Goal: Complete application form: Complete application form

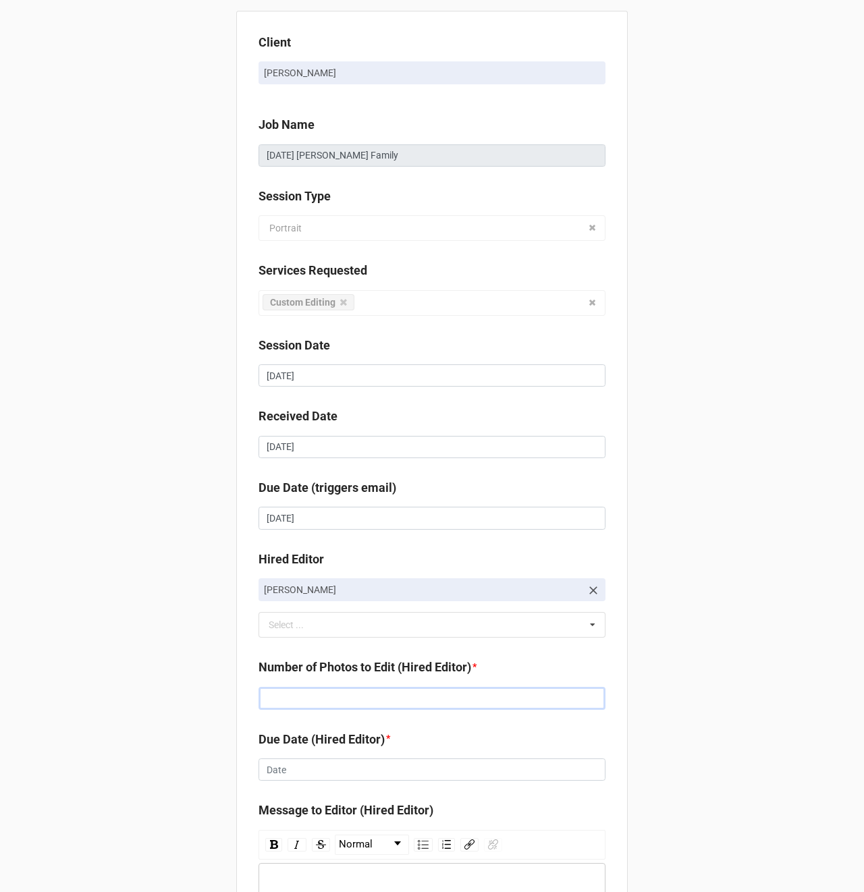
click at [301, 690] on input "text" at bounding box center [431, 698] width 347 height 23
click at [292, 696] on input "text" at bounding box center [431, 698] width 347 height 23
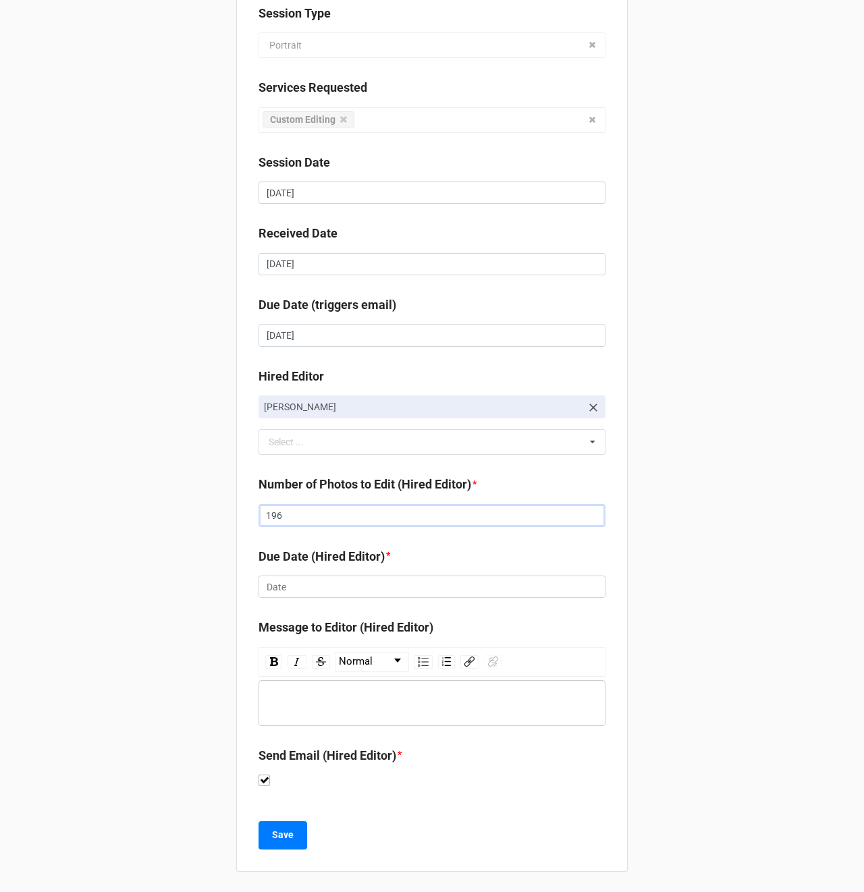
type input "196"
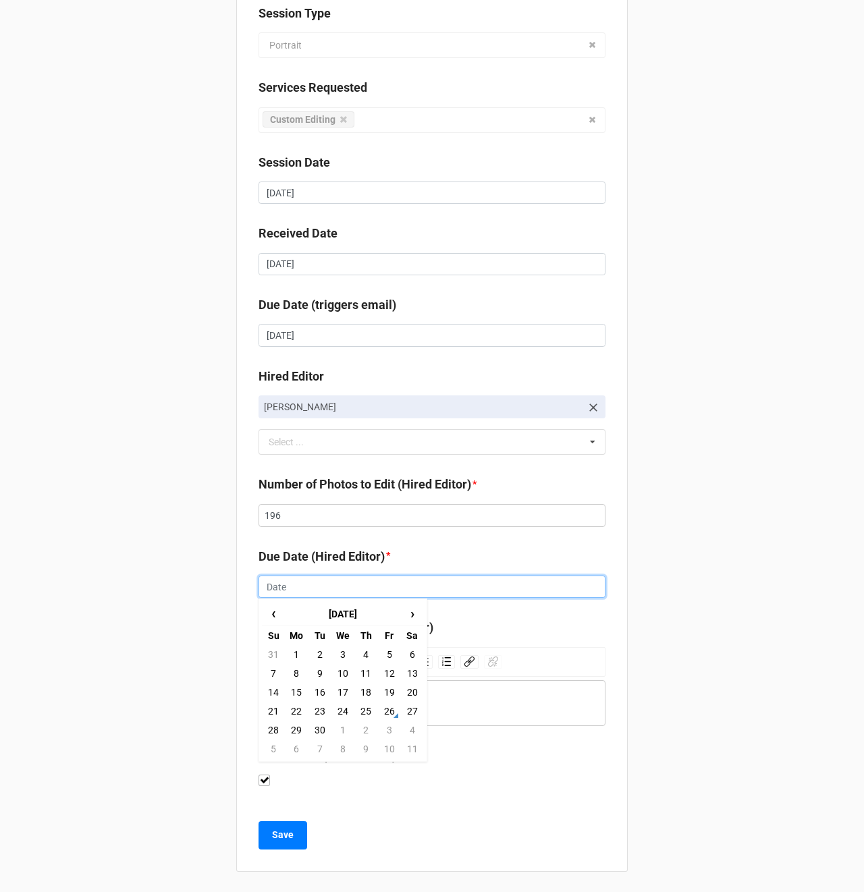
click at [281, 582] on input "text" at bounding box center [431, 587] width 347 height 23
click at [317, 731] on td "30" at bounding box center [319, 730] width 23 height 19
type input "[DATE]"
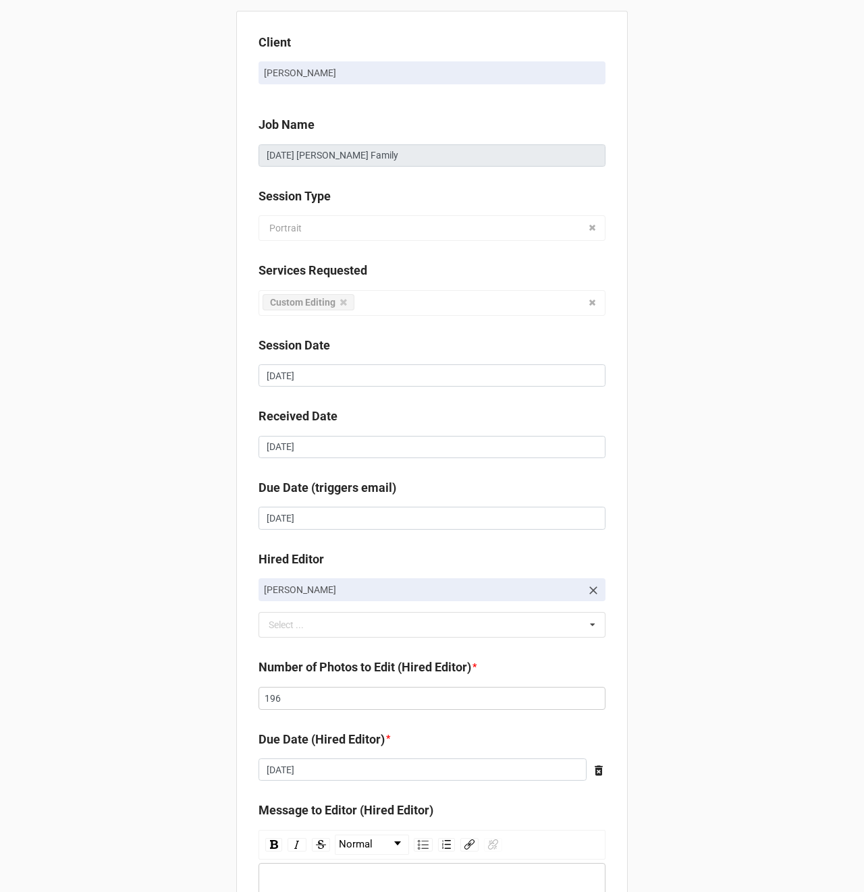
scroll to position [184, 0]
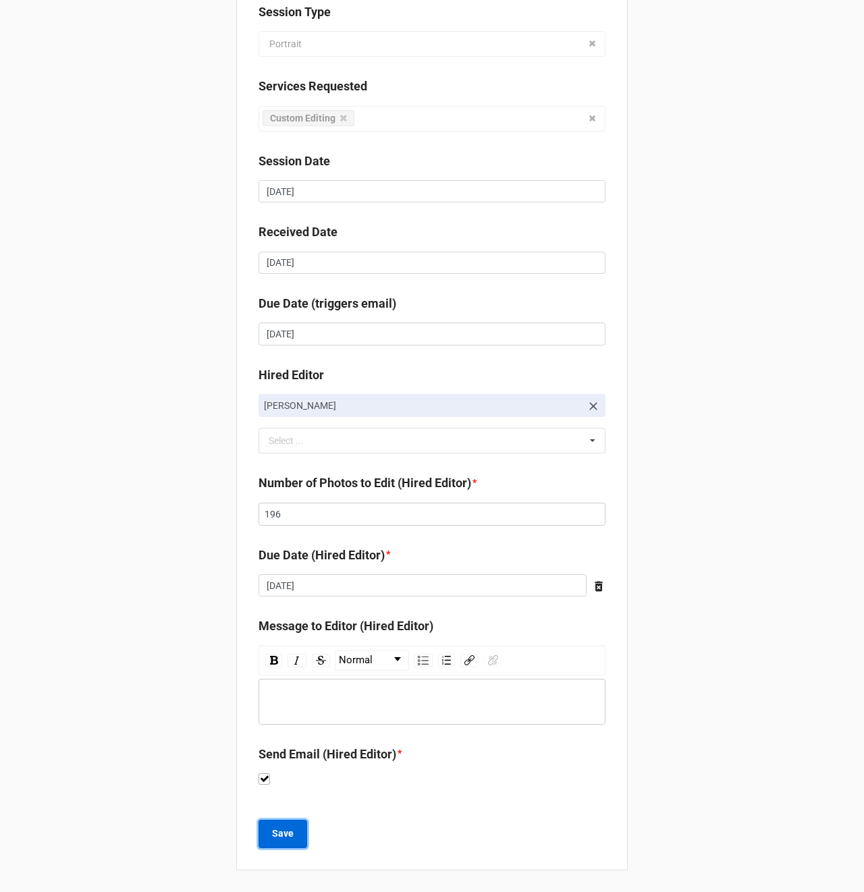
click at [272, 831] on b "Save" at bounding box center [283, 834] width 22 height 14
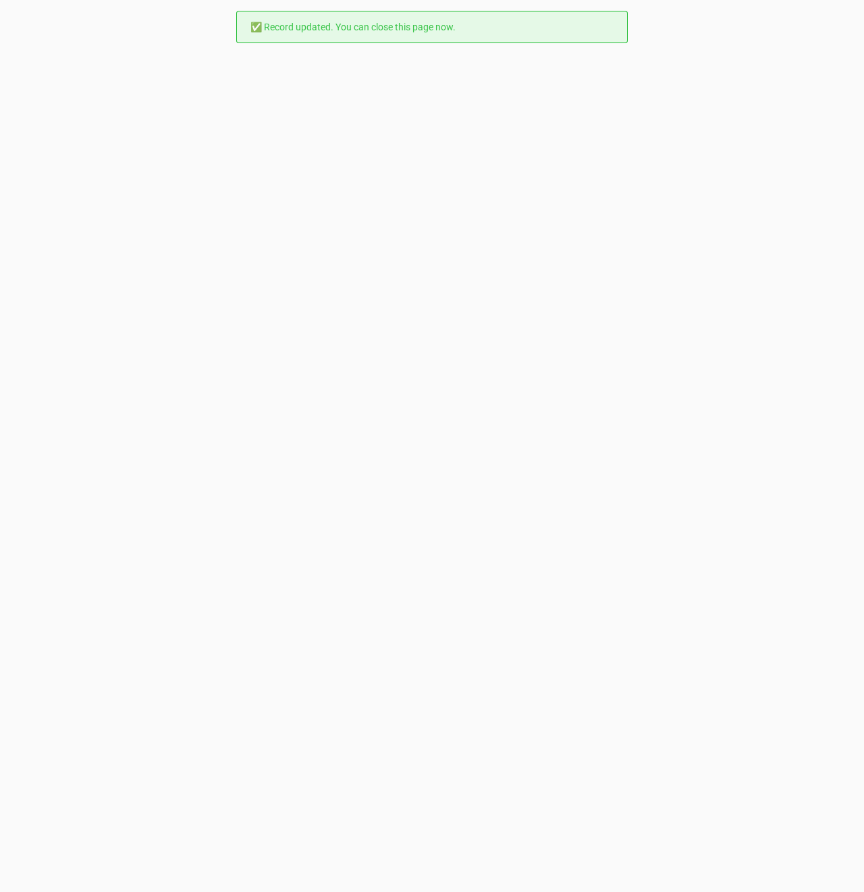
scroll to position [0, 0]
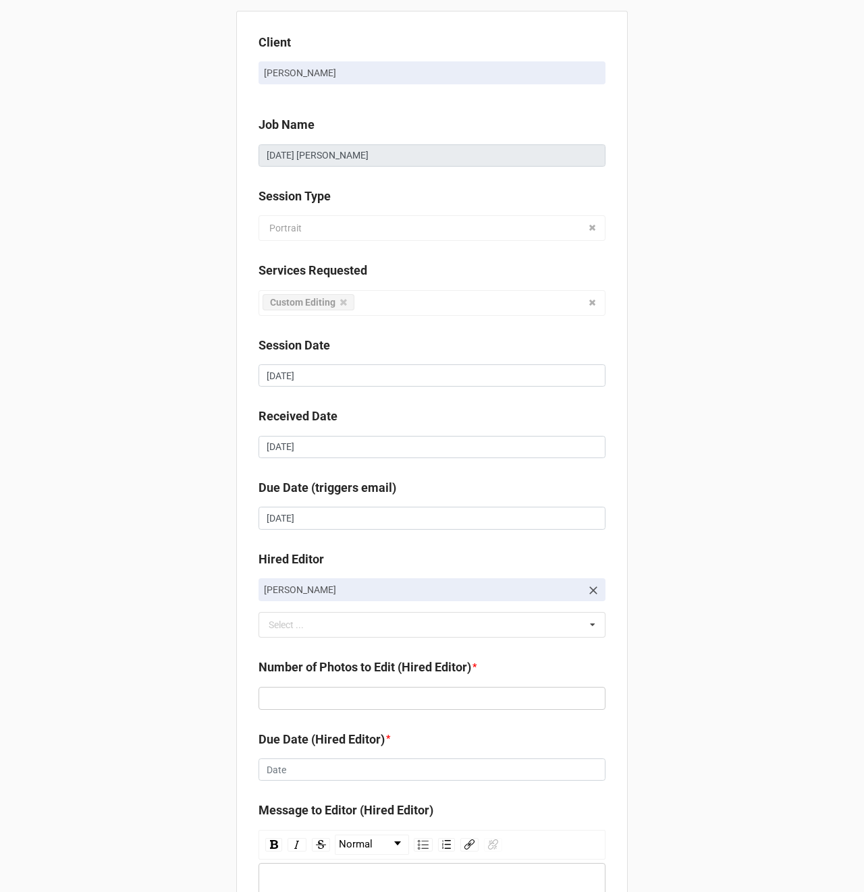
scroll to position [184, 0]
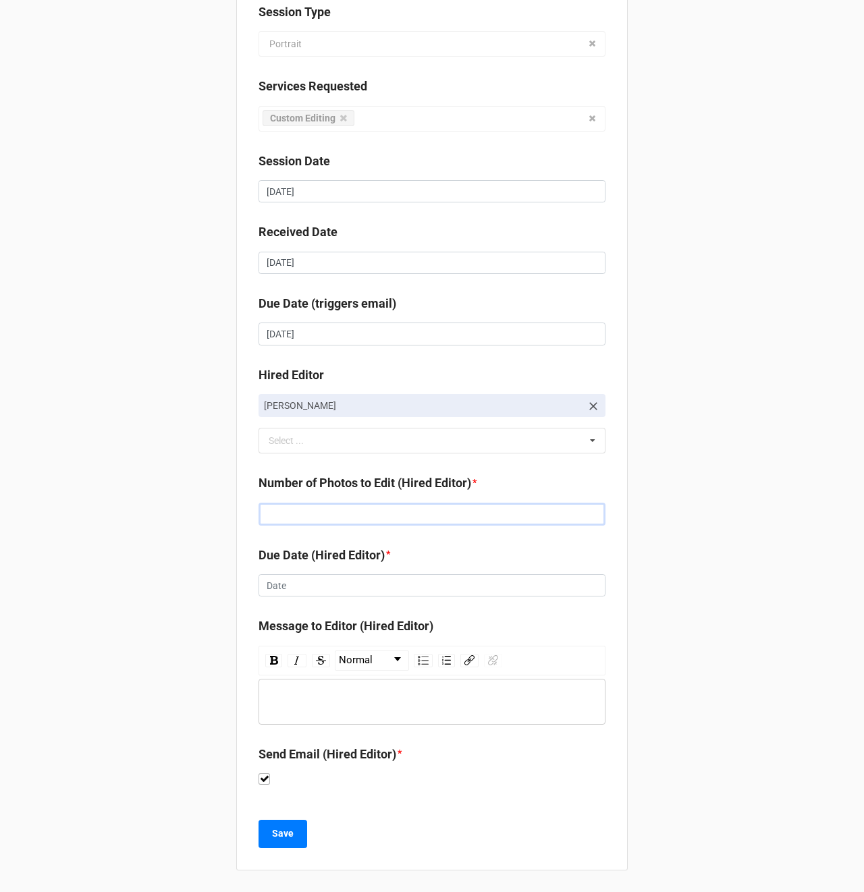
click at [309, 515] on input "text" at bounding box center [431, 514] width 347 height 23
type input "203"
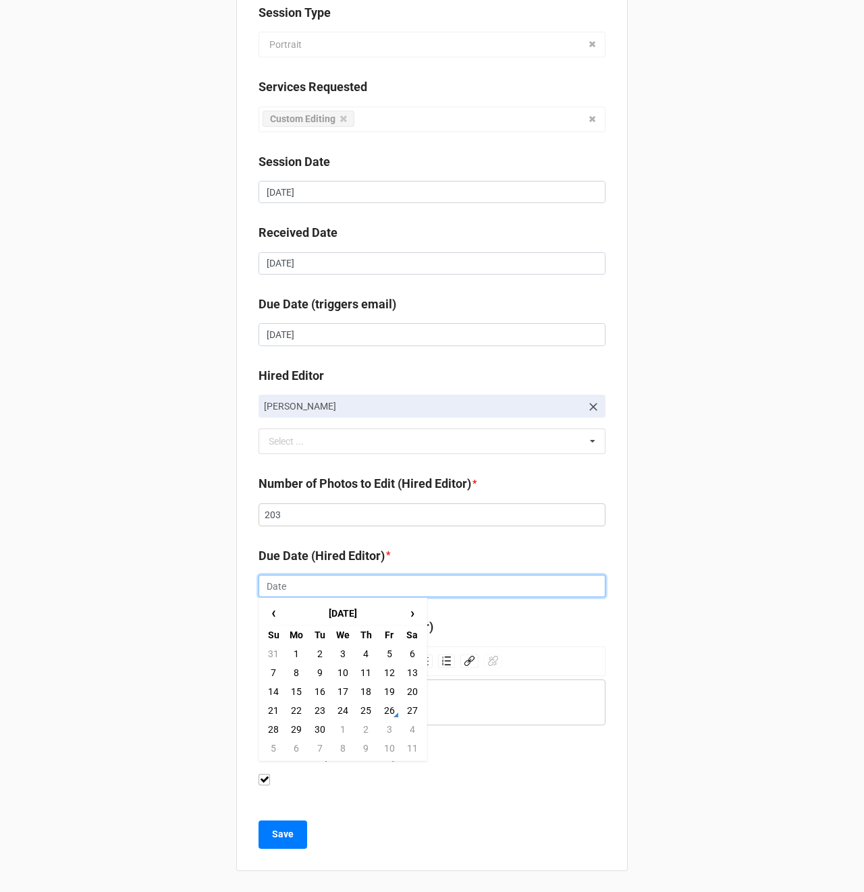
click at [285, 578] on input "text" at bounding box center [431, 586] width 347 height 23
click at [321, 737] on td "30" at bounding box center [319, 729] width 23 height 19
type input "[DATE]"
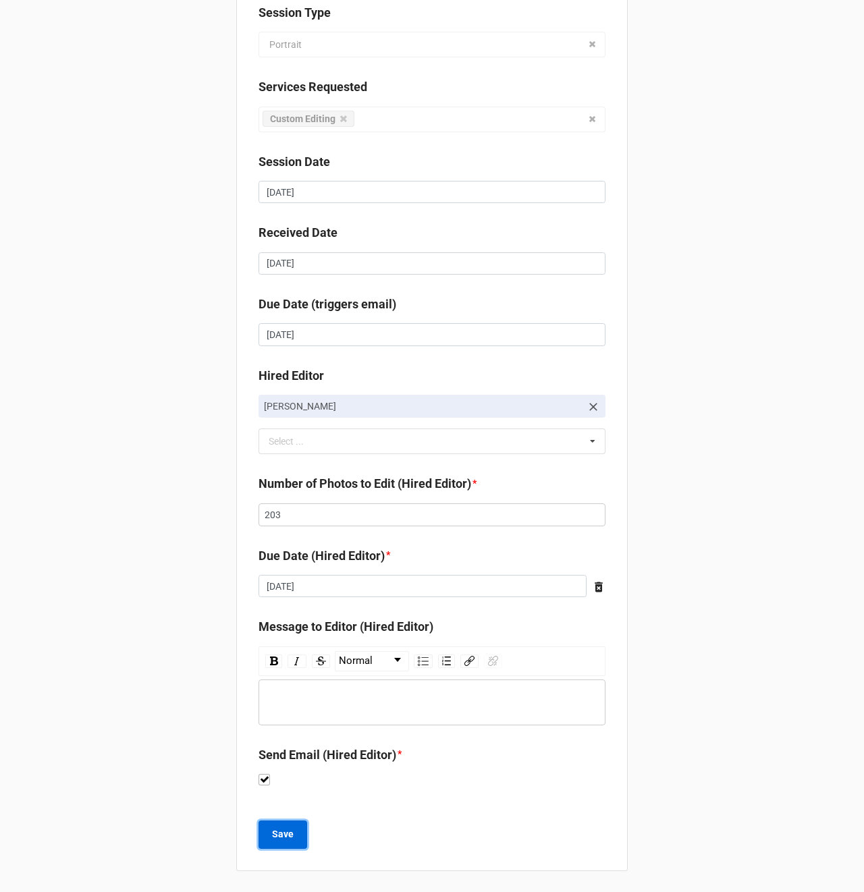
click at [266, 839] on button "Save" at bounding box center [282, 835] width 49 height 28
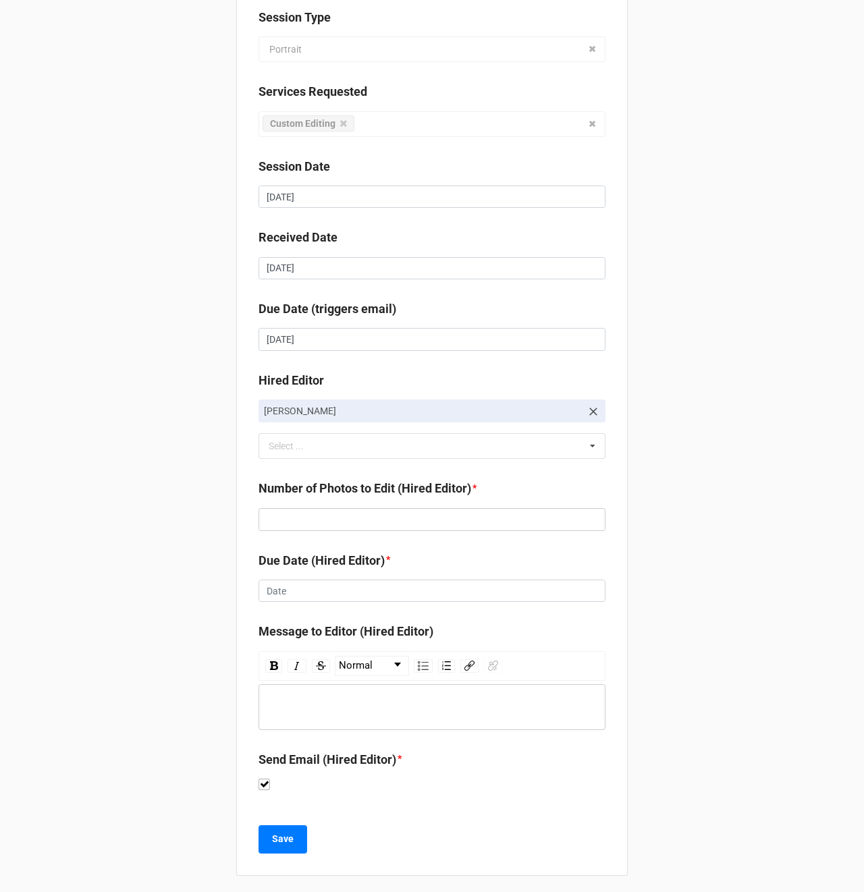
scroll to position [182, 0]
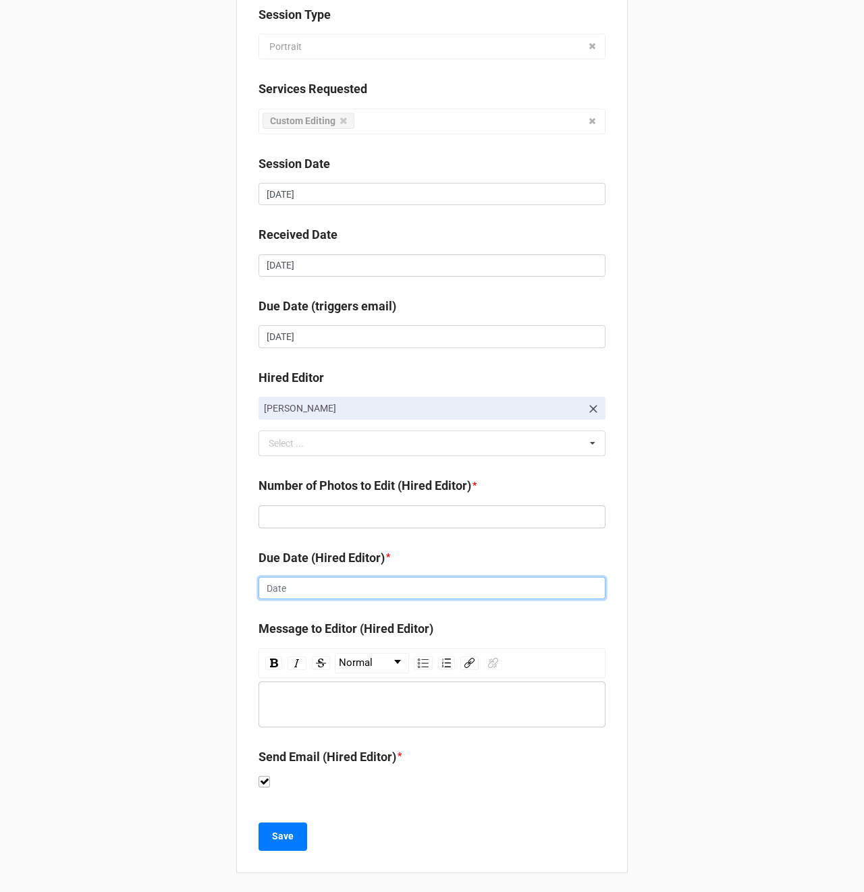
click at [304, 594] on input "text" at bounding box center [431, 588] width 347 height 23
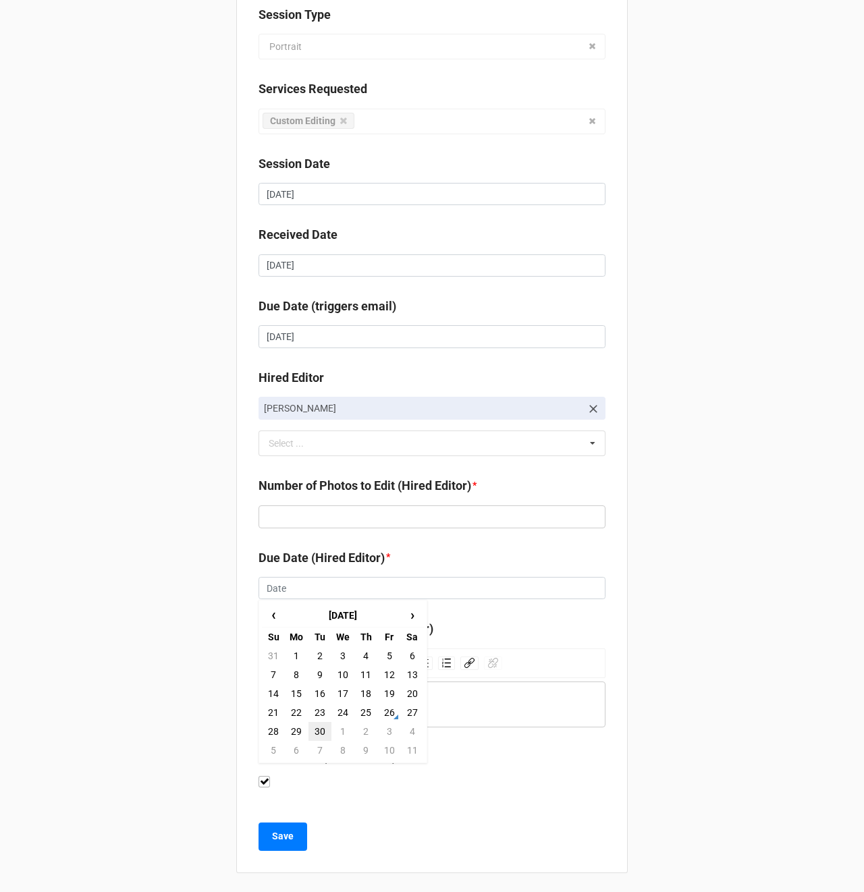
click at [316, 729] on td "30" at bounding box center [319, 731] width 23 height 19
type input "[DATE]"
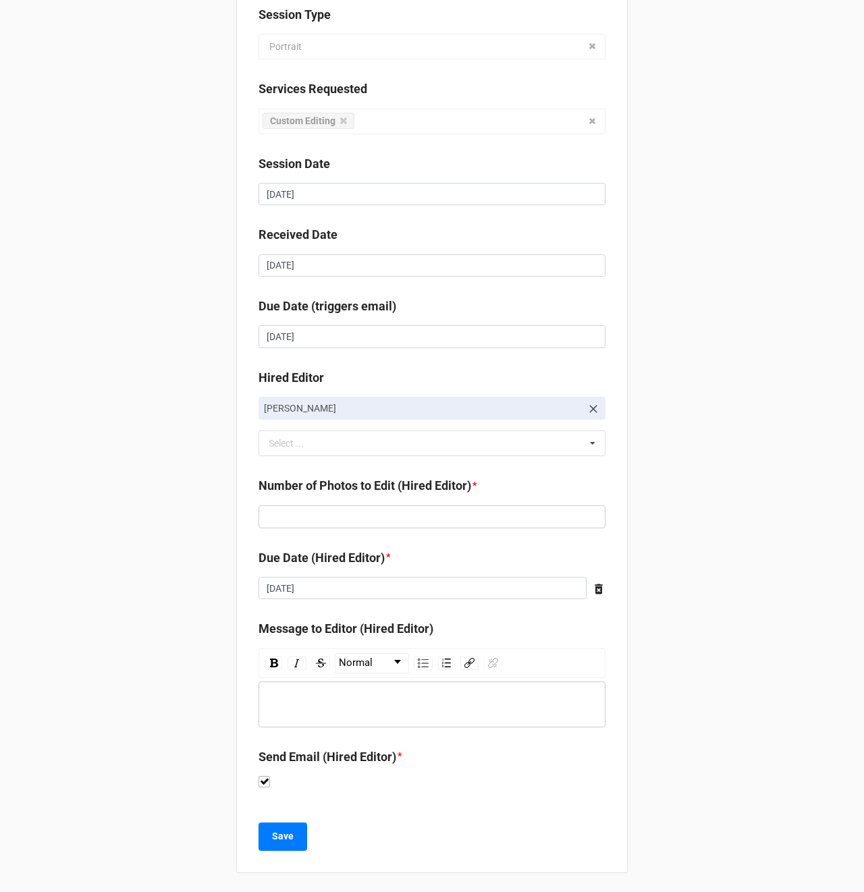
click at [288, 529] on div "Number of Photos to Edit (Hired Editor) *" at bounding box center [431, 506] width 347 height 61
drag, startPoint x: 281, startPoint y: 518, endPoint x: 304, endPoint y: 518, distance: 23.6
click at [281, 518] on input "text" at bounding box center [431, 516] width 347 height 23
type input "167"
click at [65, 447] on div "Client [PERSON_NAME] Job Name [DATE] [PERSON_NAME] Family Session Type Portrait…" at bounding box center [432, 356] width 864 height 1076
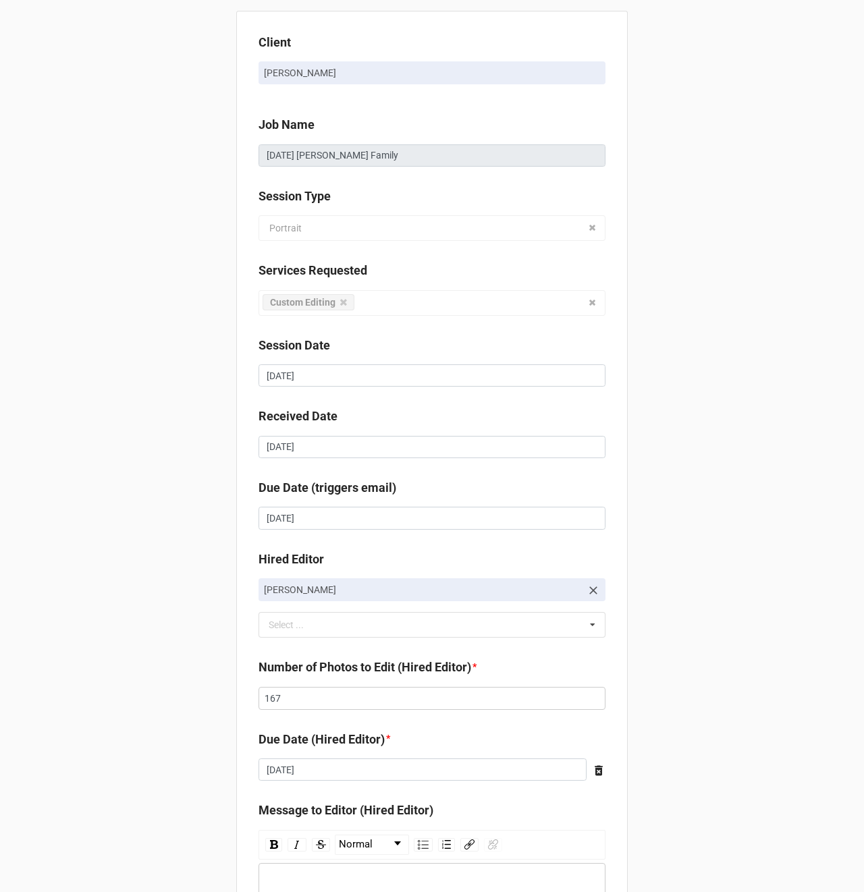
scroll to position [184, 0]
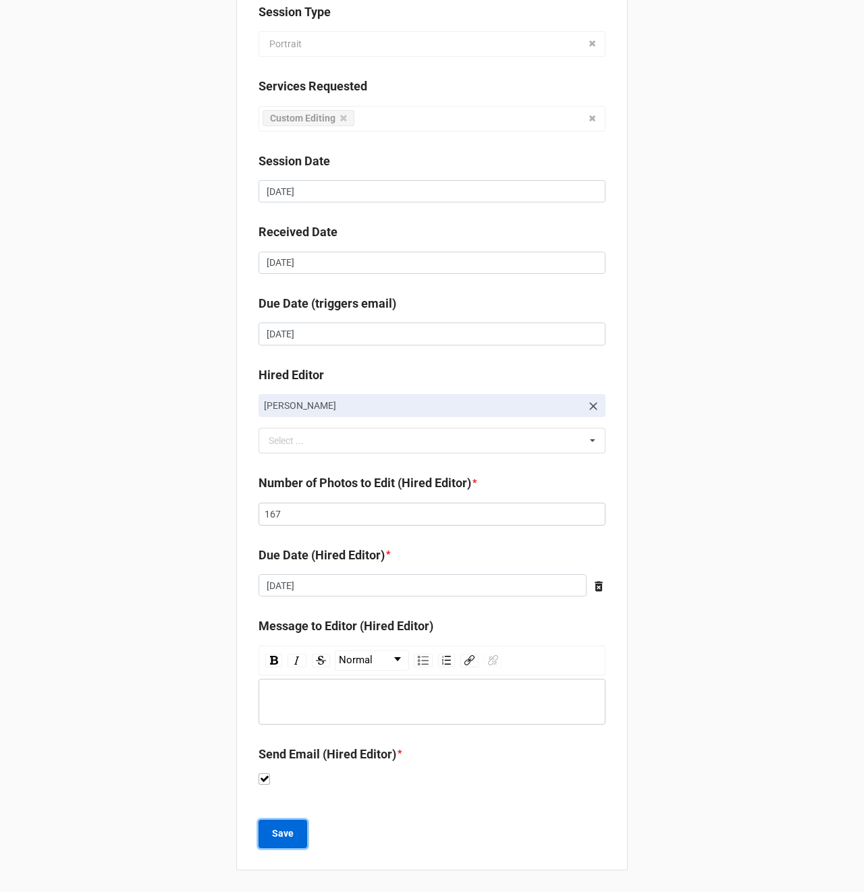
drag, startPoint x: 283, startPoint y: 833, endPoint x: 447, endPoint y: 794, distance: 168.6
click at [283, 833] on b "Save" at bounding box center [283, 834] width 22 height 14
